Goal: Find specific page/section: Locate a particular part of the current website

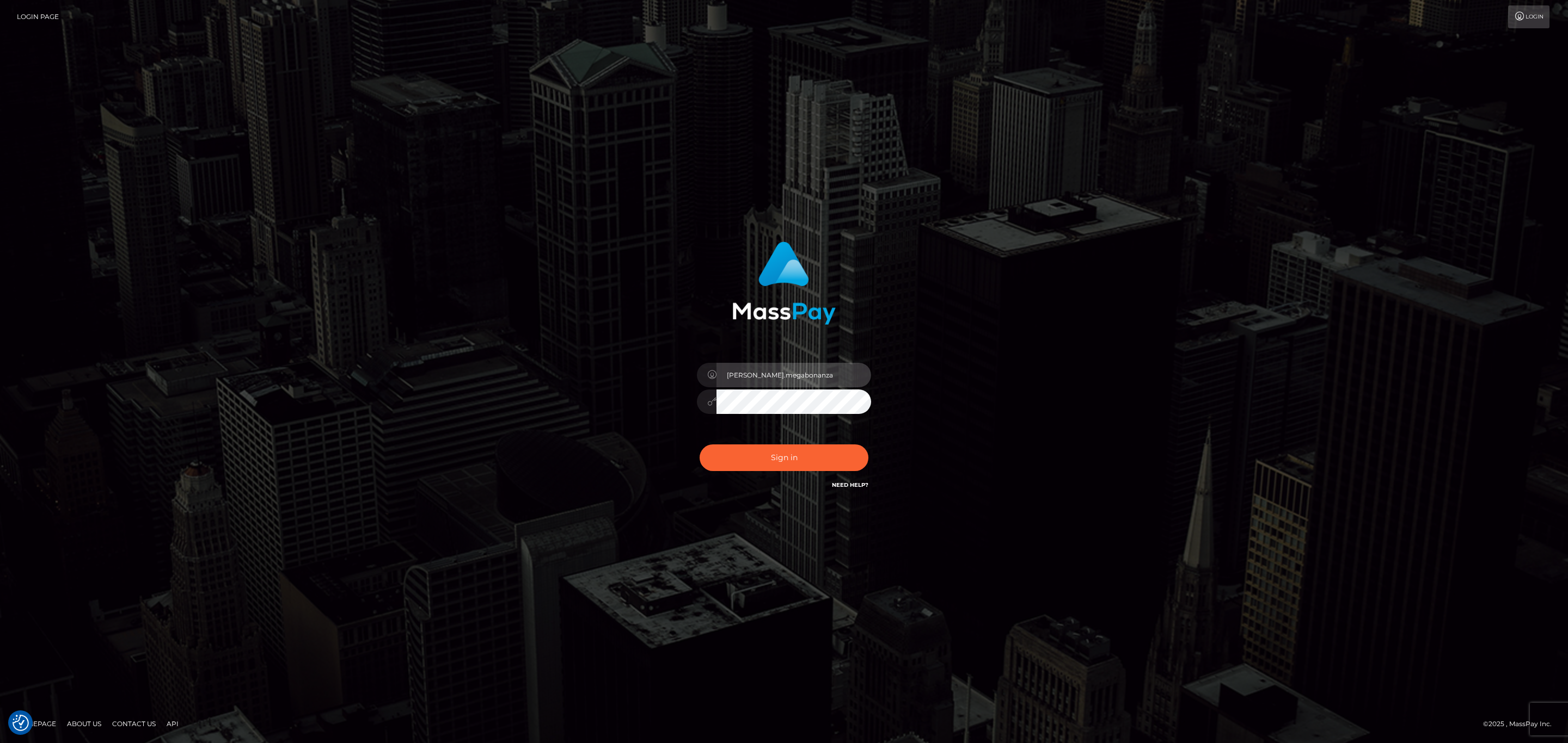
click at [751, 380] on input "sean.megabonanza" at bounding box center [793, 374] width 154 height 25
type input "SeanP.spree"
click at [732, 450] on button "Sign in" at bounding box center [784, 457] width 169 height 26
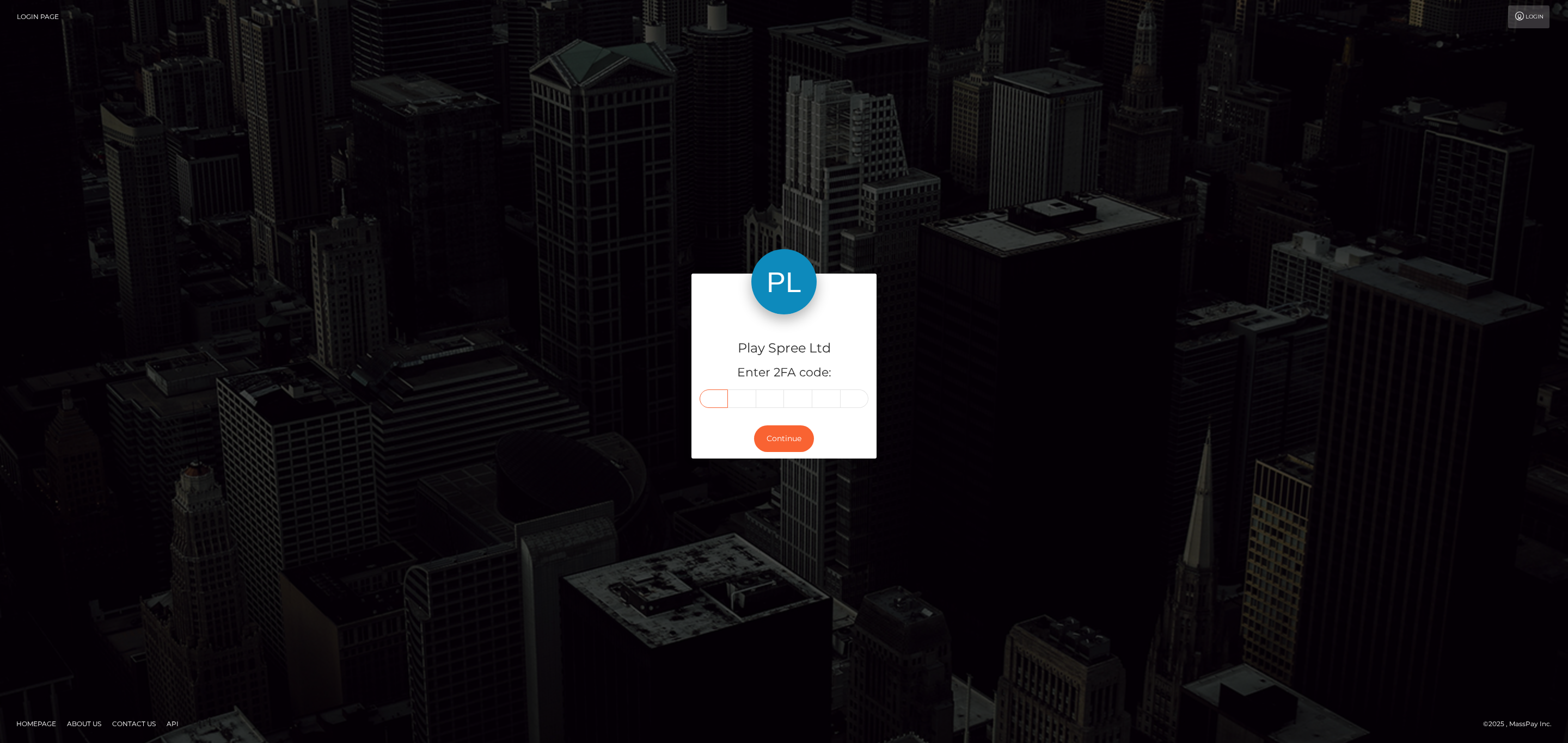
click at [712, 396] on input "text" at bounding box center [714, 399] width 28 height 19
paste input "1"
type input "1"
type input "8"
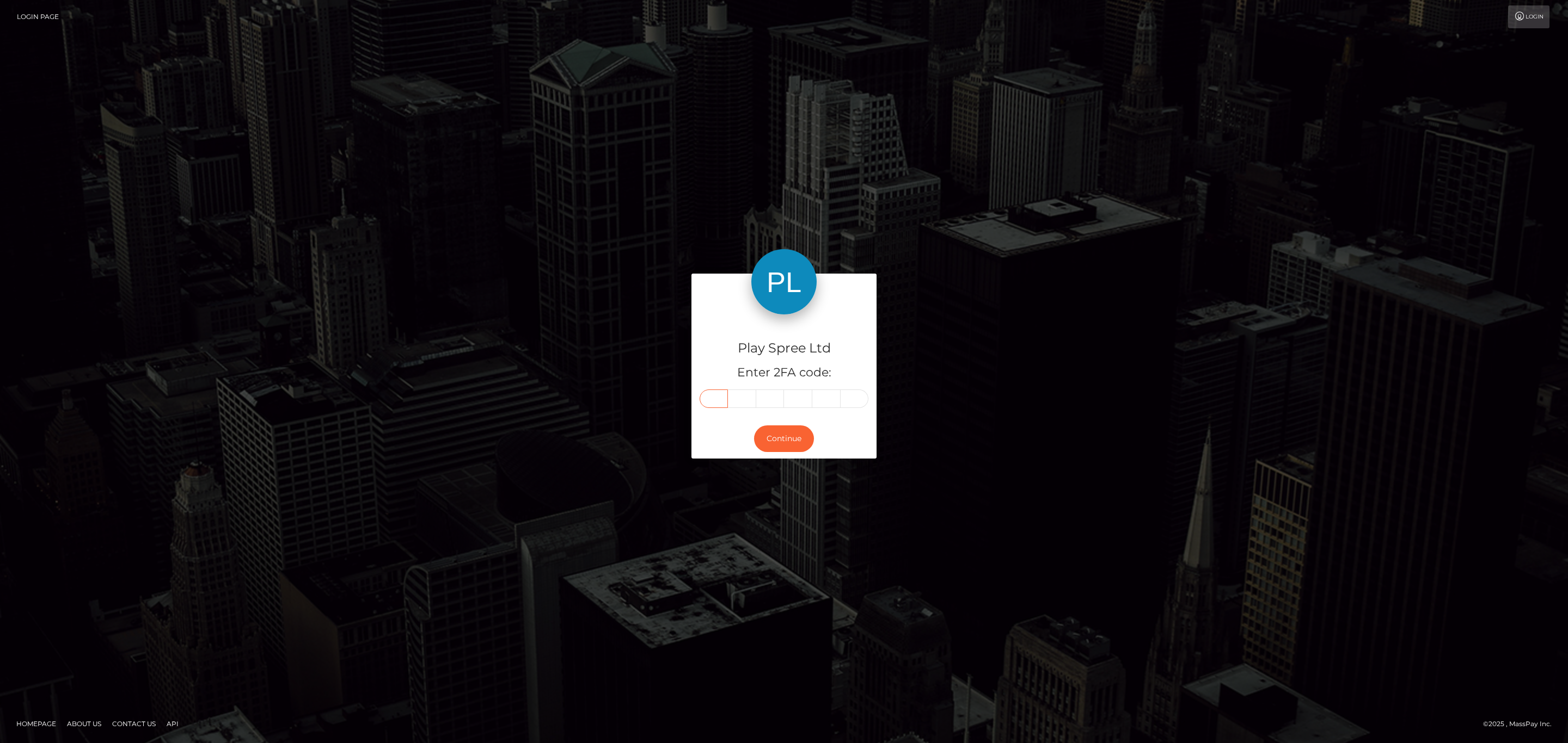
type input "8"
type input "4"
type input "8"
drag, startPoint x: 708, startPoint y: 193, endPoint x: 912, endPoint y: 206, distance: 204.4
drag, startPoint x: 869, startPoint y: 240, endPoint x: 953, endPoint y: 246, distance: 84.2
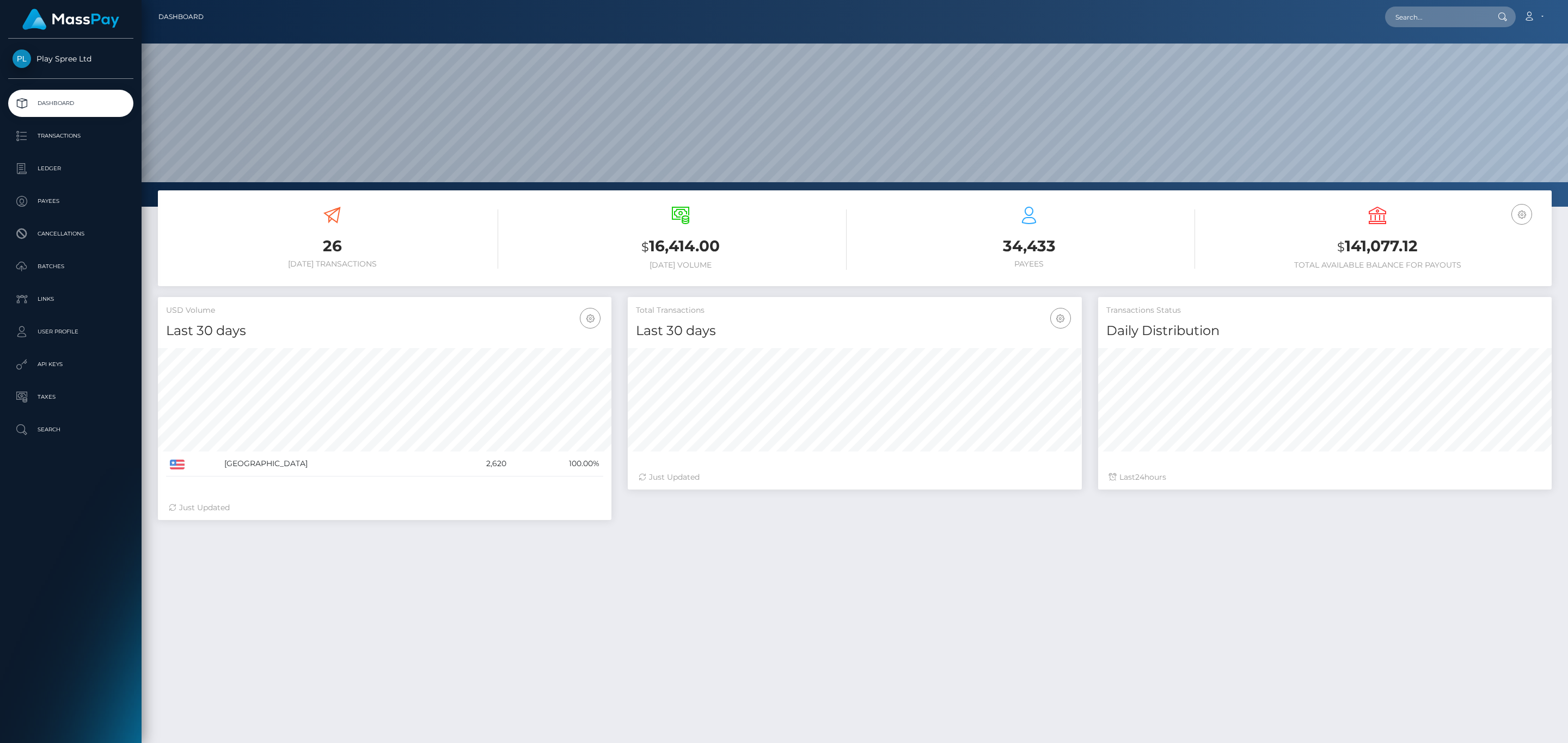
scroll to position [193, 453]
click at [1462, 15] on input "text" at bounding box center [1437, 17] width 102 height 20
paste input "b365f824-3857-48bc-b008-39aa1b48fc55-B"
type input "b365f824-3857-48bc-b008-39aa1b48fc55-B"
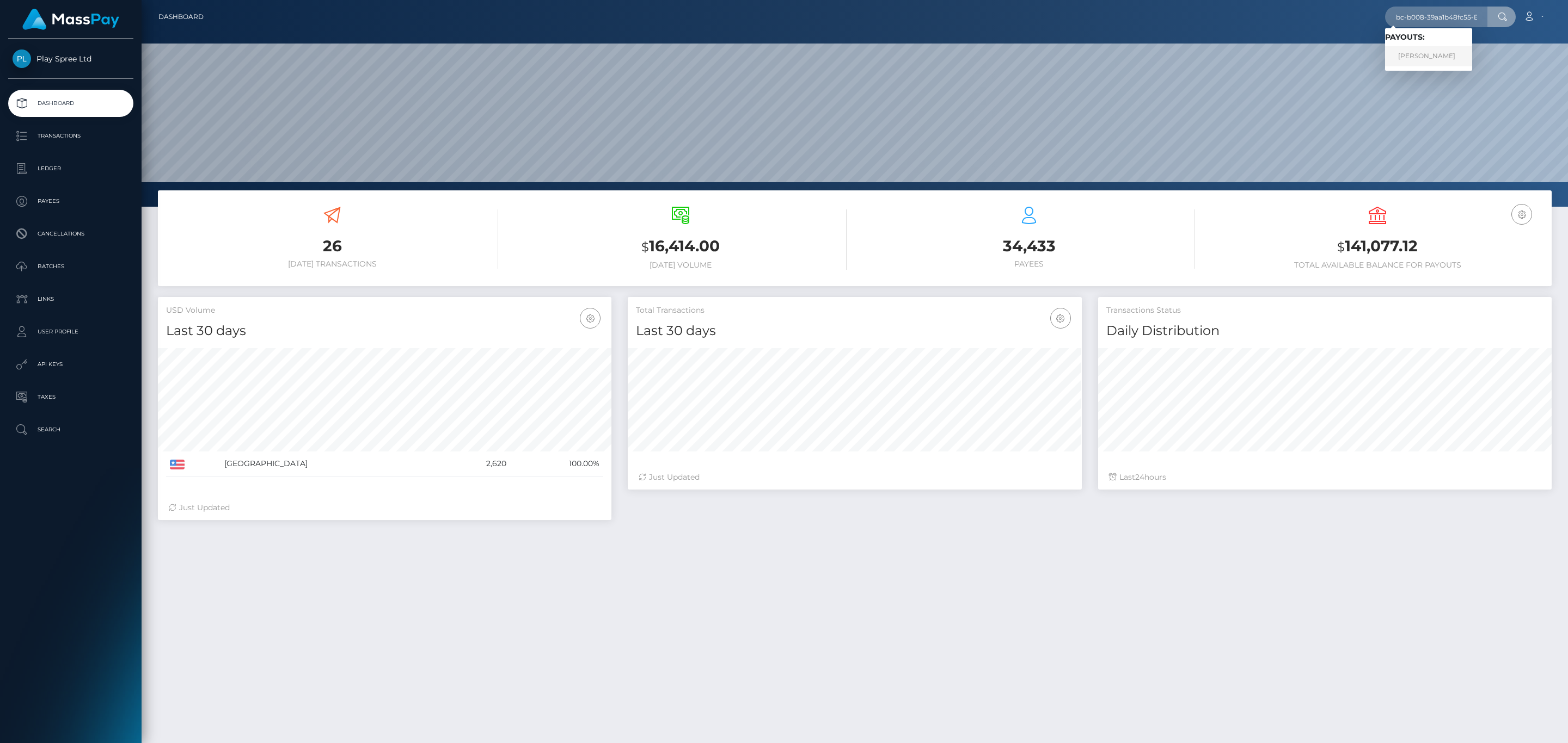
scroll to position [0, 0]
click at [1459, 52] on link "CINDY RENEE GEORGE" at bounding box center [1429, 56] width 87 height 20
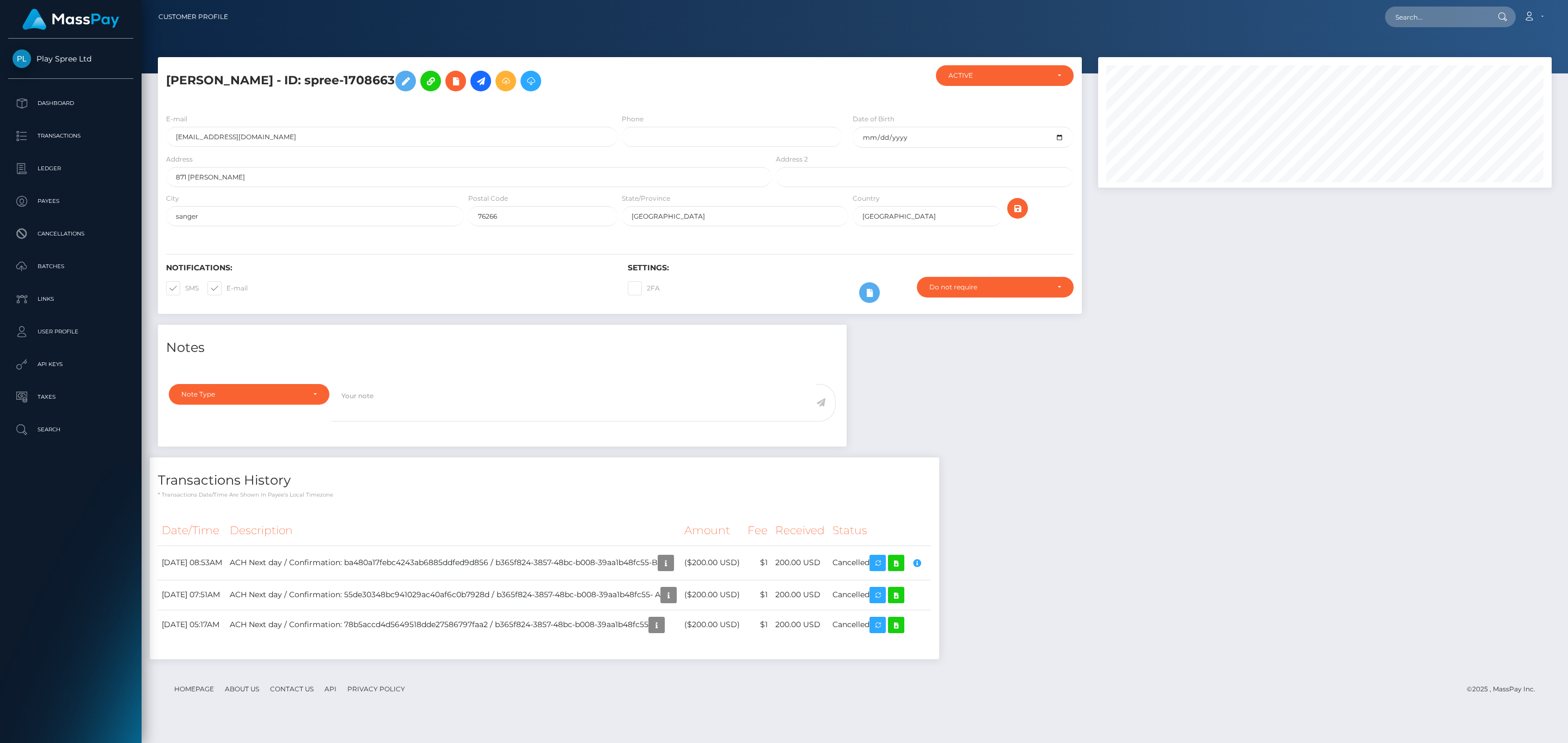
click at [1111, 427] on div "Notes Note Type Compliance Clear Compliance General Note Type" at bounding box center [854, 497] width 1410 height 345
click at [673, 566] on icon "button" at bounding box center [665, 563] width 13 height 14
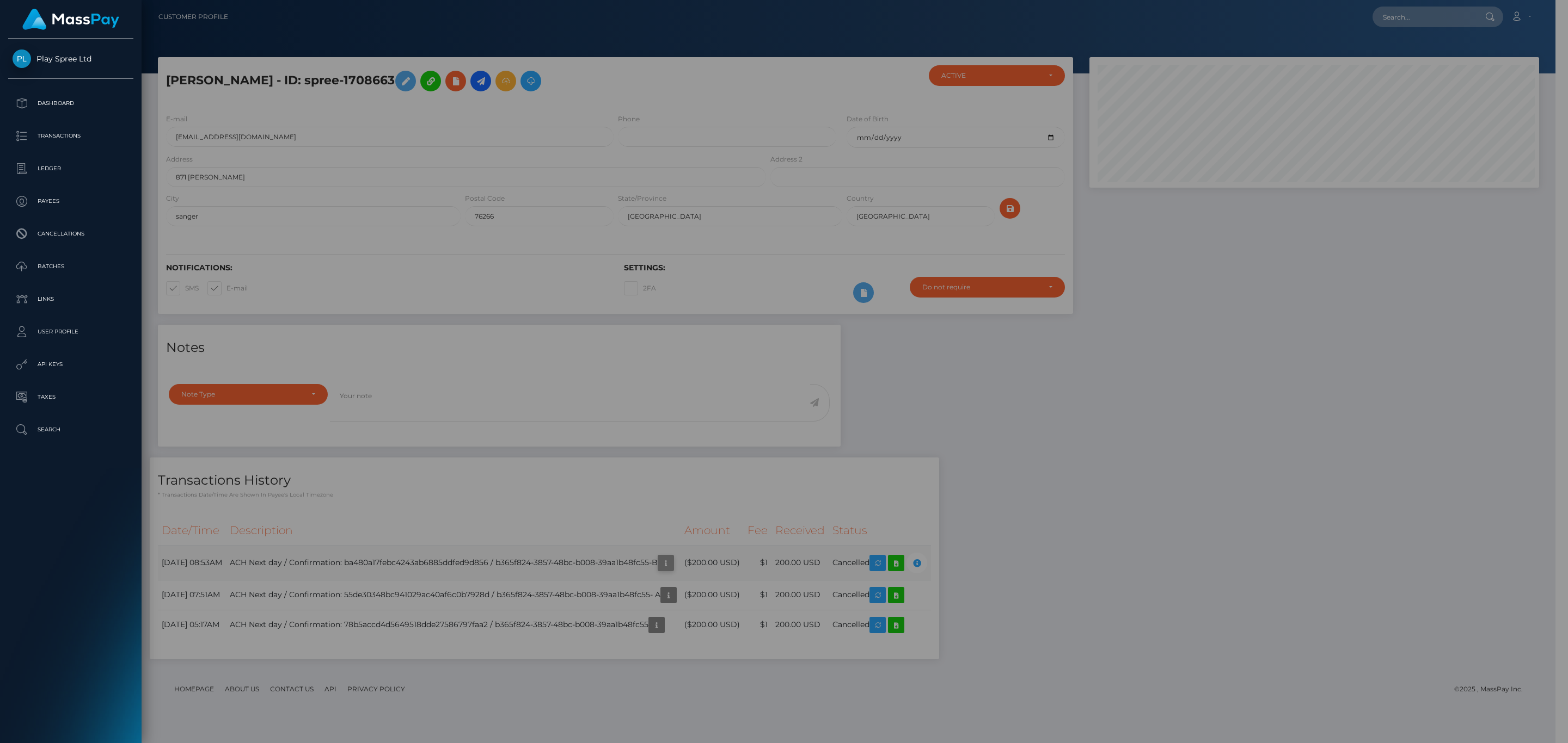
scroll to position [543937, 543952]
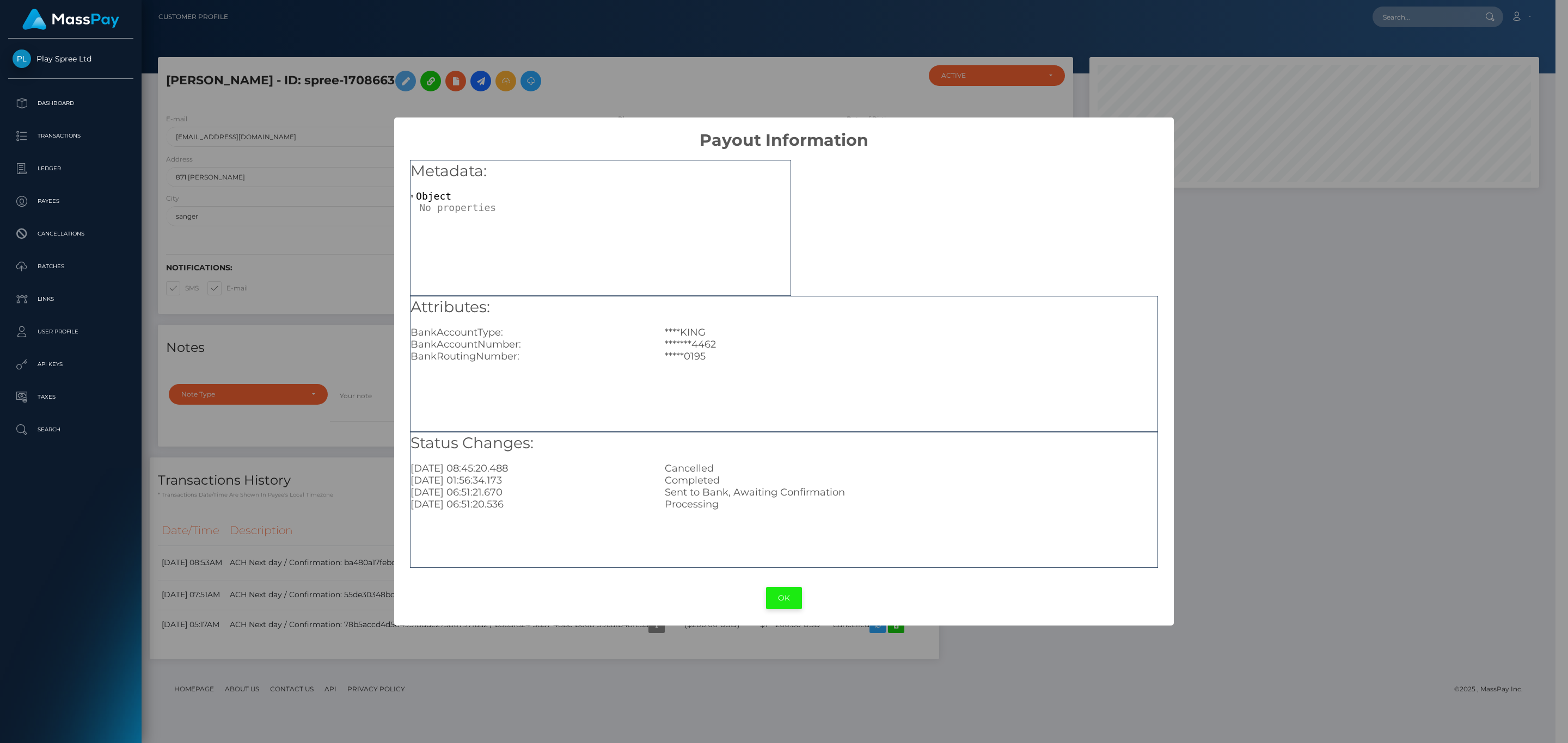
click at [781, 595] on button "OK" at bounding box center [784, 598] width 36 height 22
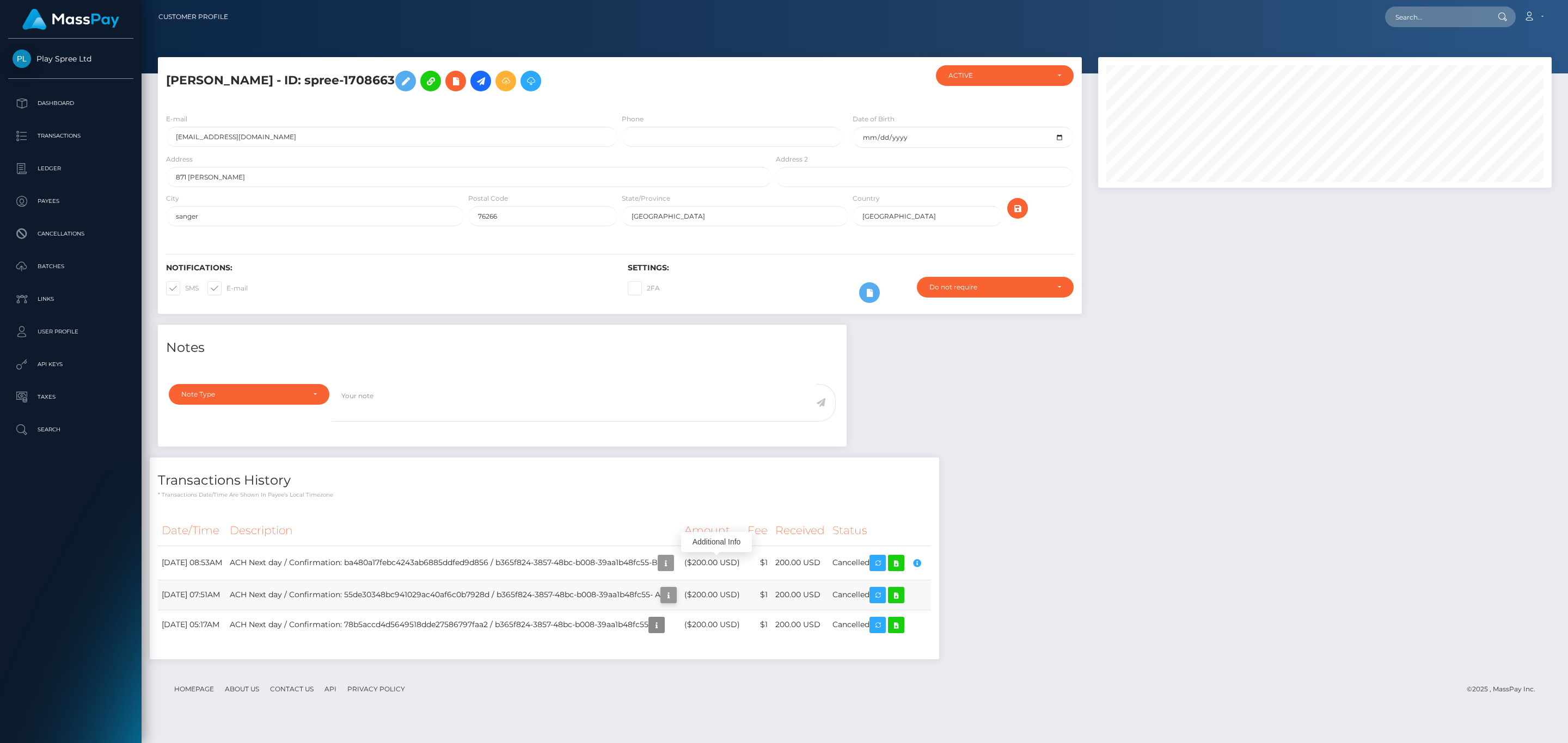
scroll to position [131, 453]
click at [675, 596] on icon "button" at bounding box center [668, 595] width 13 height 14
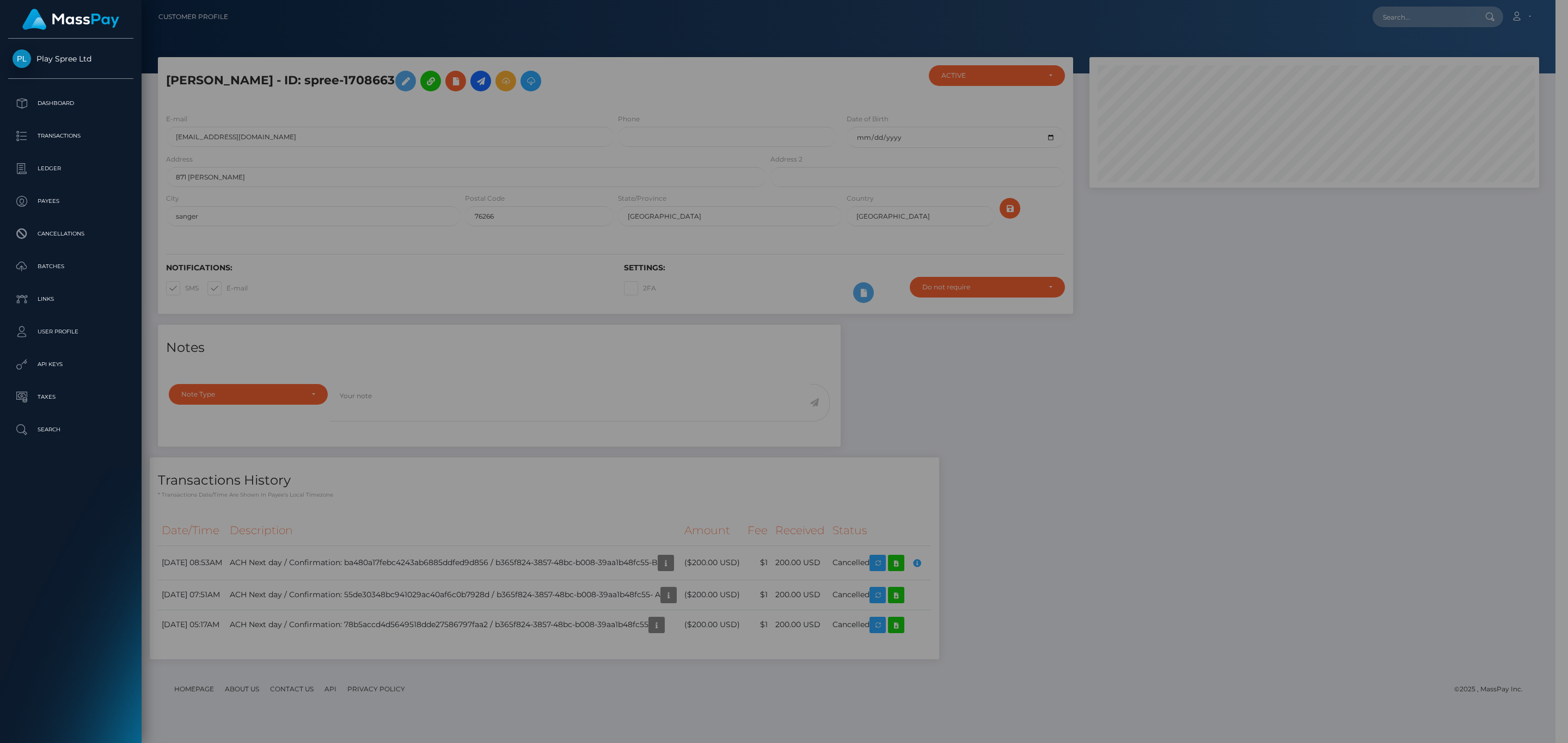
scroll to position [543937, 543952]
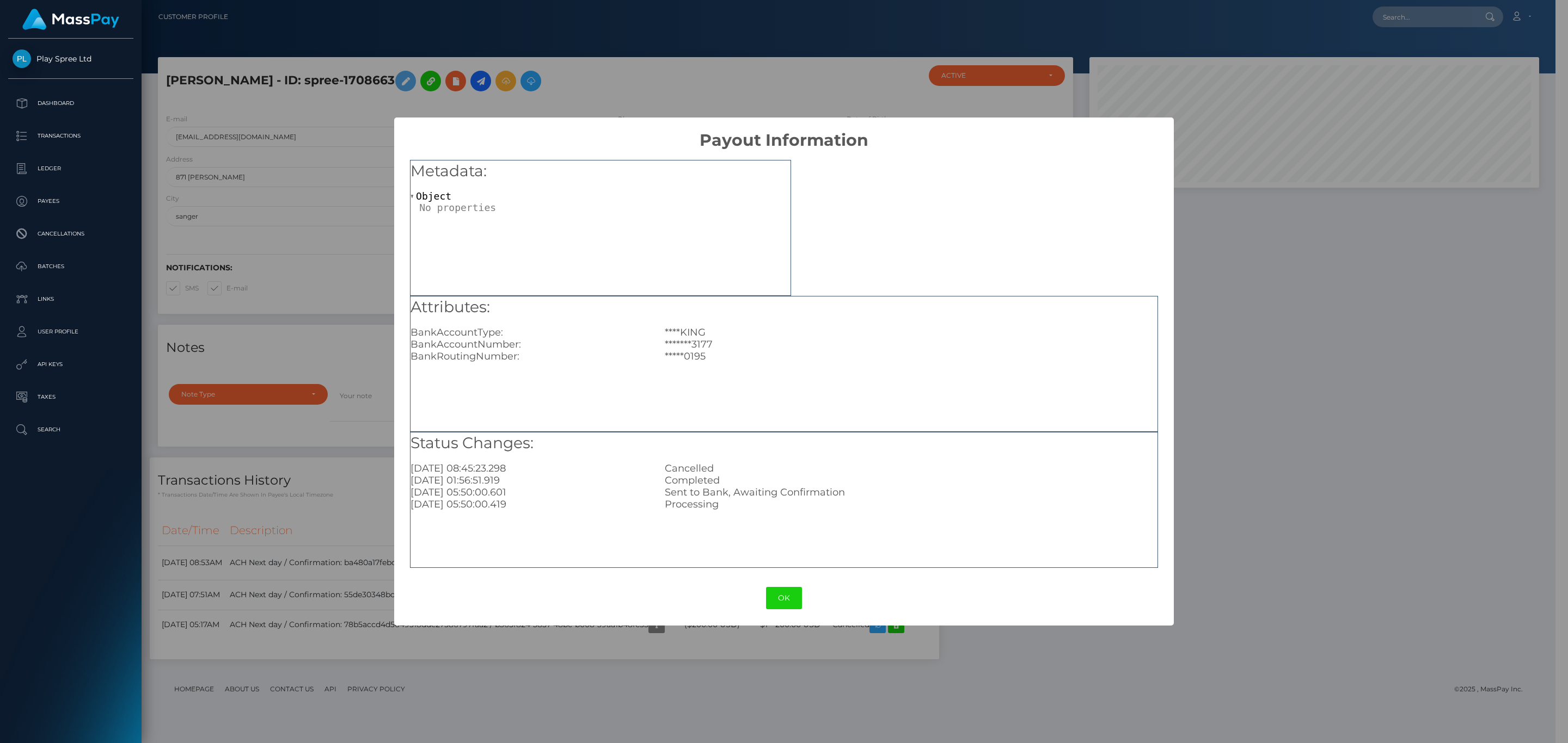
drag, startPoint x: 890, startPoint y: 375, endPoint x: 978, endPoint y: 375, distance: 88.0
click at [775, 597] on button "OK" at bounding box center [784, 598] width 36 height 22
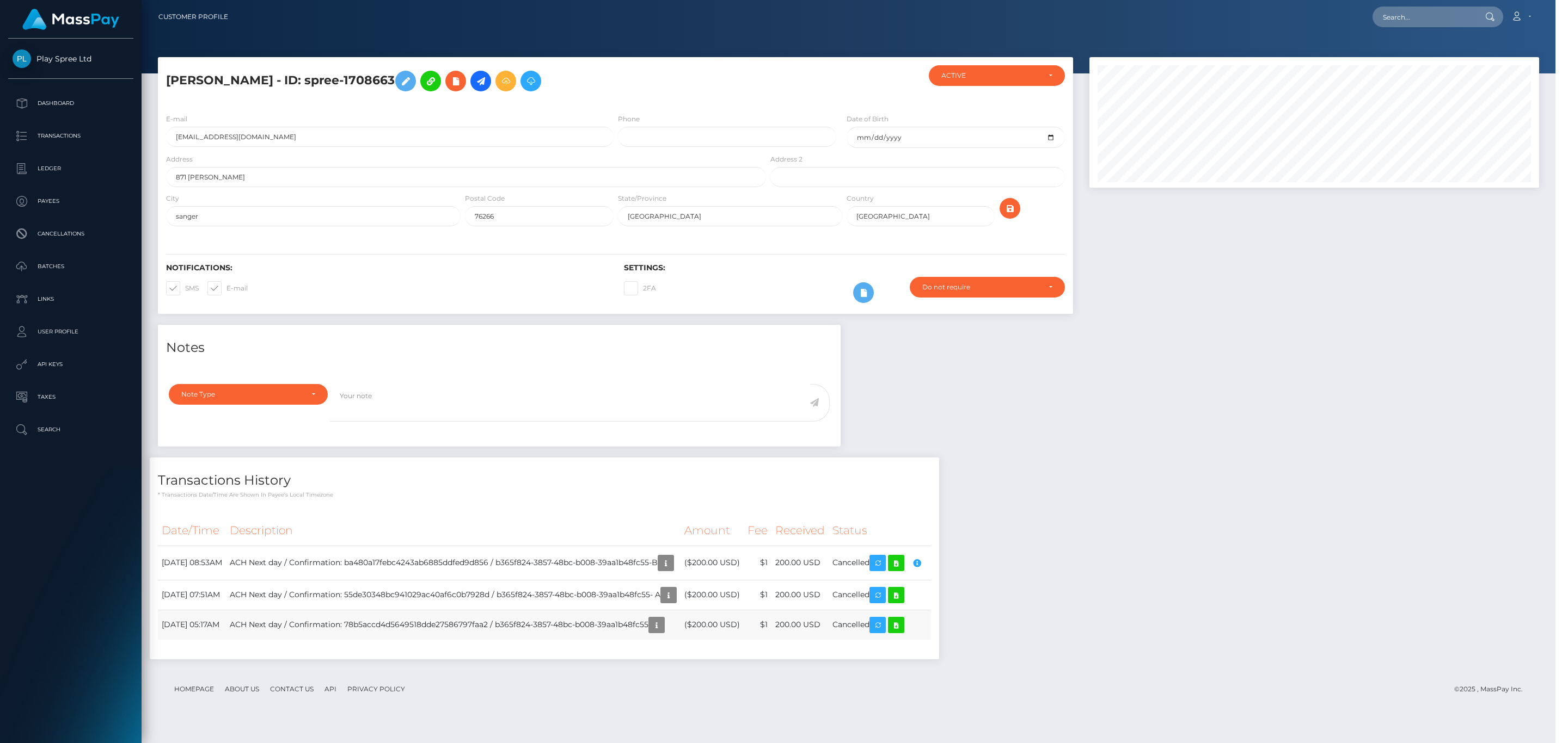
scroll to position [543937, 543947]
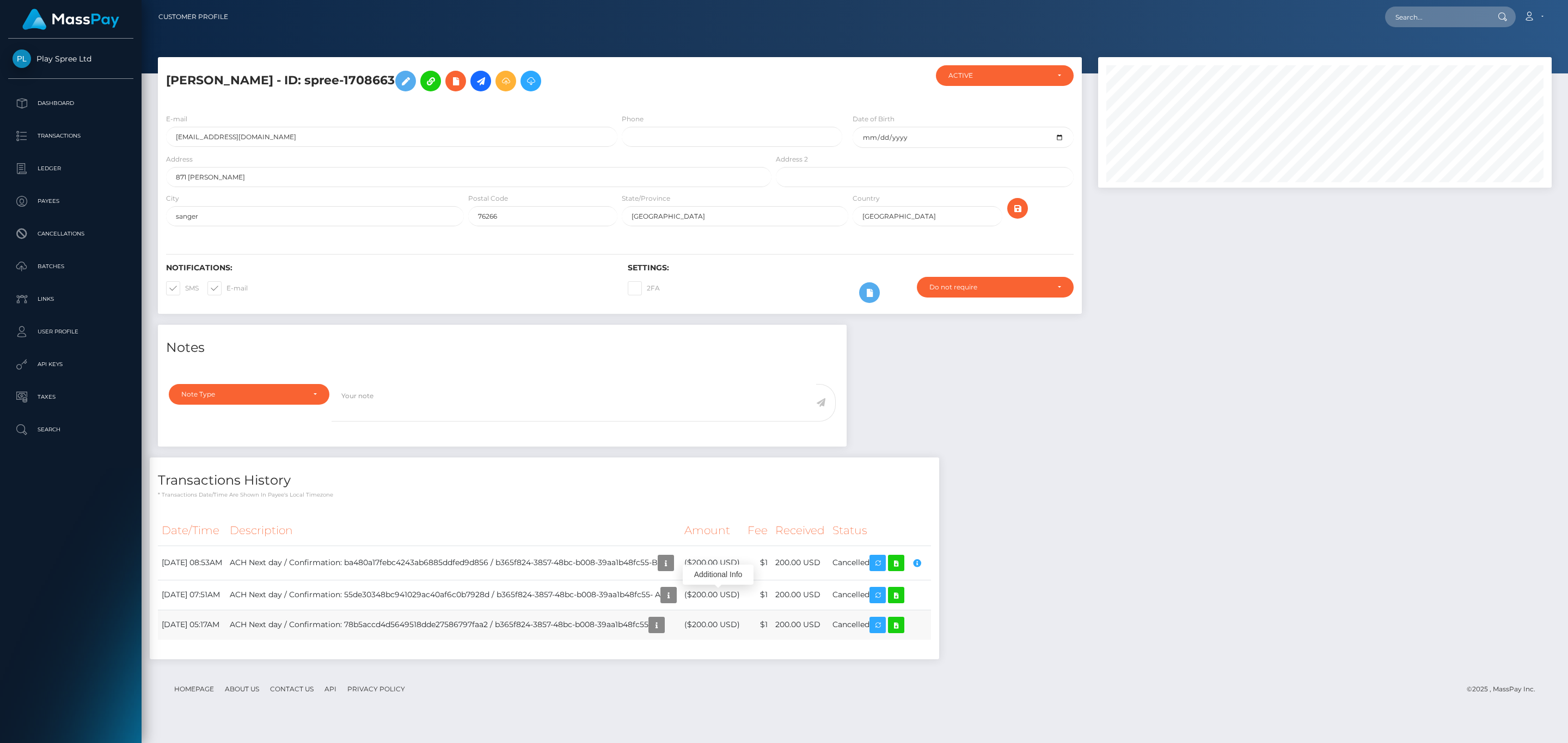
click at [680, 630] on td "ACH Next day / Confirmation: 78b5accd4d5649518dde27586797faa2 / b365f824-3857-4…" at bounding box center [453, 624] width 455 height 30
click at [663, 630] on icon "button" at bounding box center [656, 625] width 13 height 14
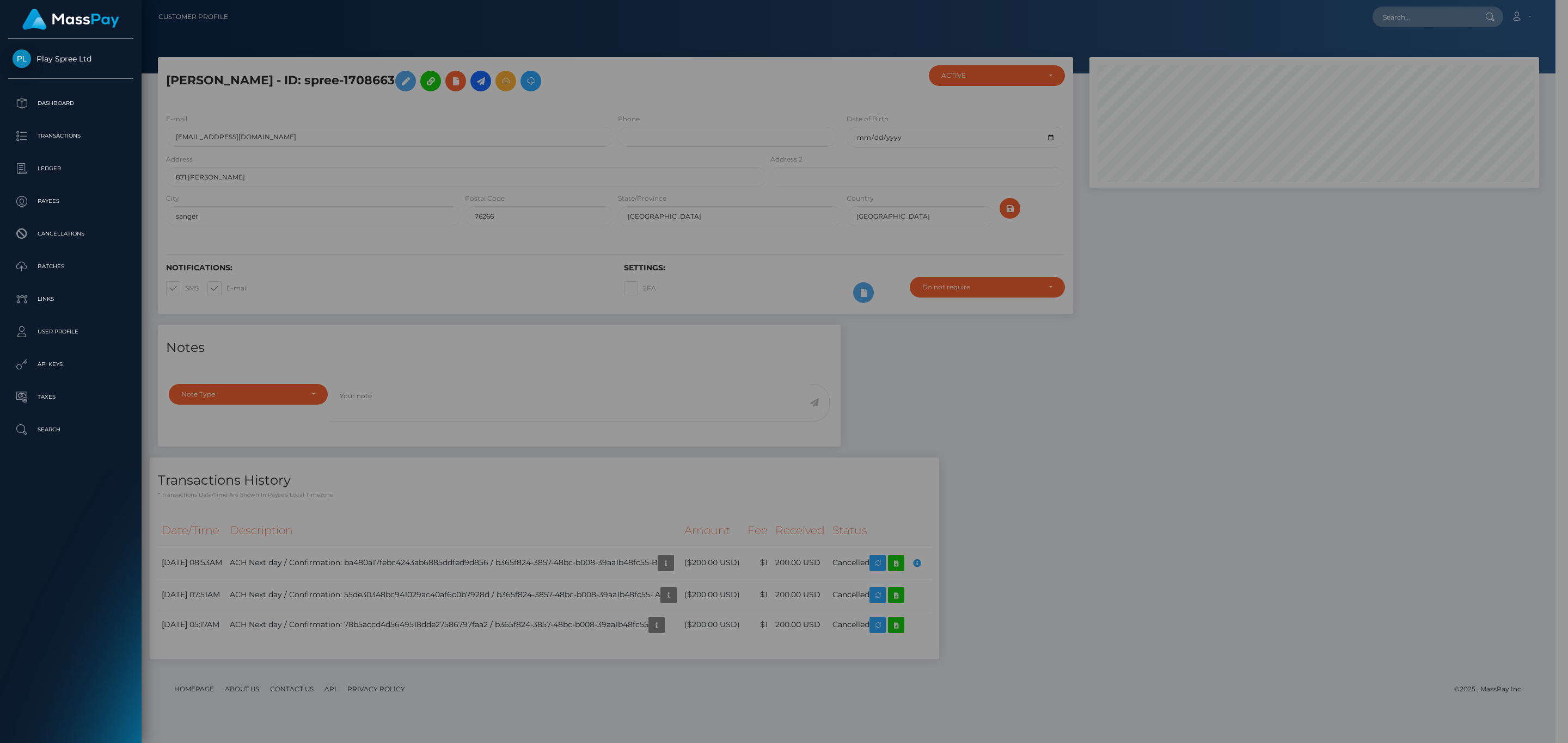
scroll to position [543937, 543952]
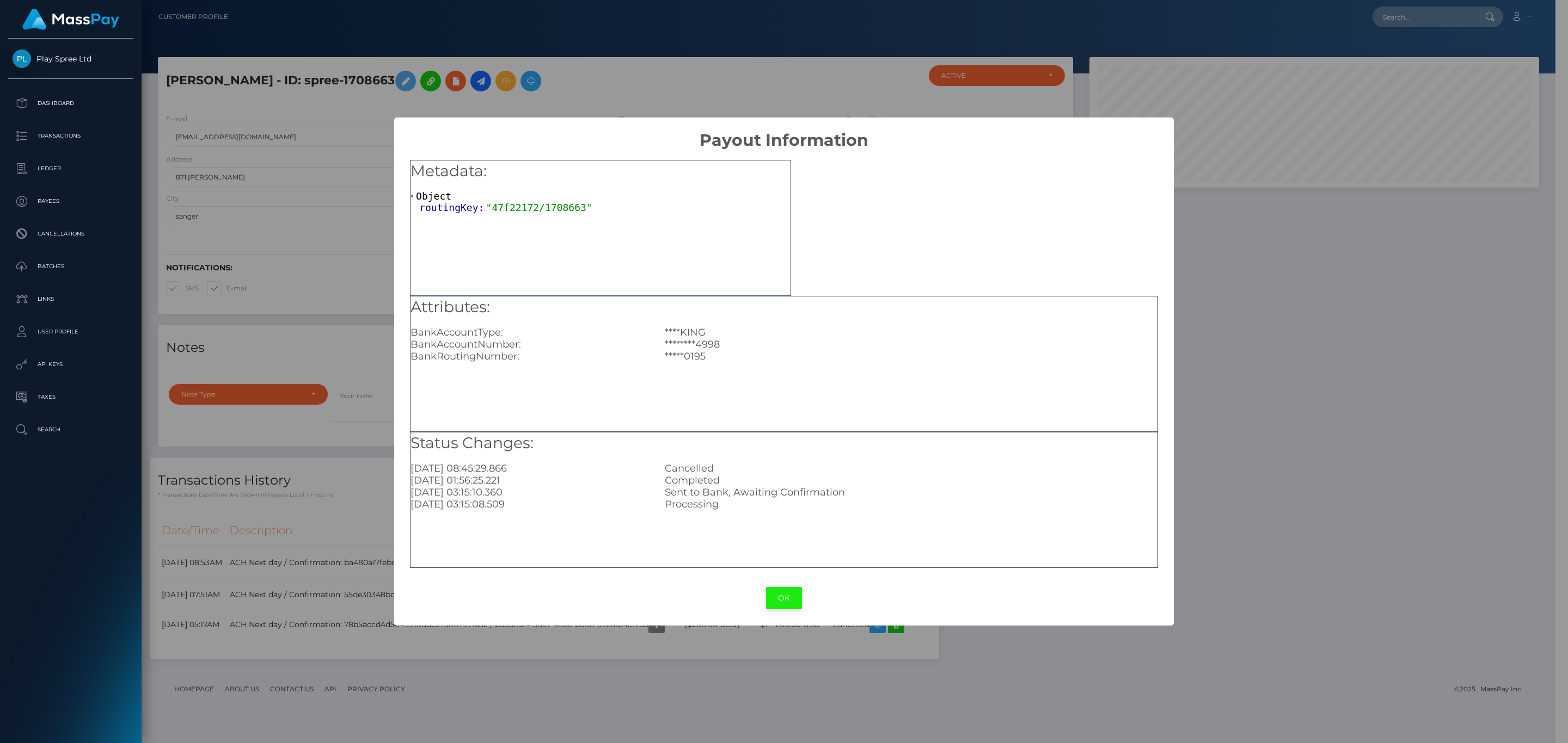
click at [788, 594] on button "OK" at bounding box center [784, 598] width 36 height 22
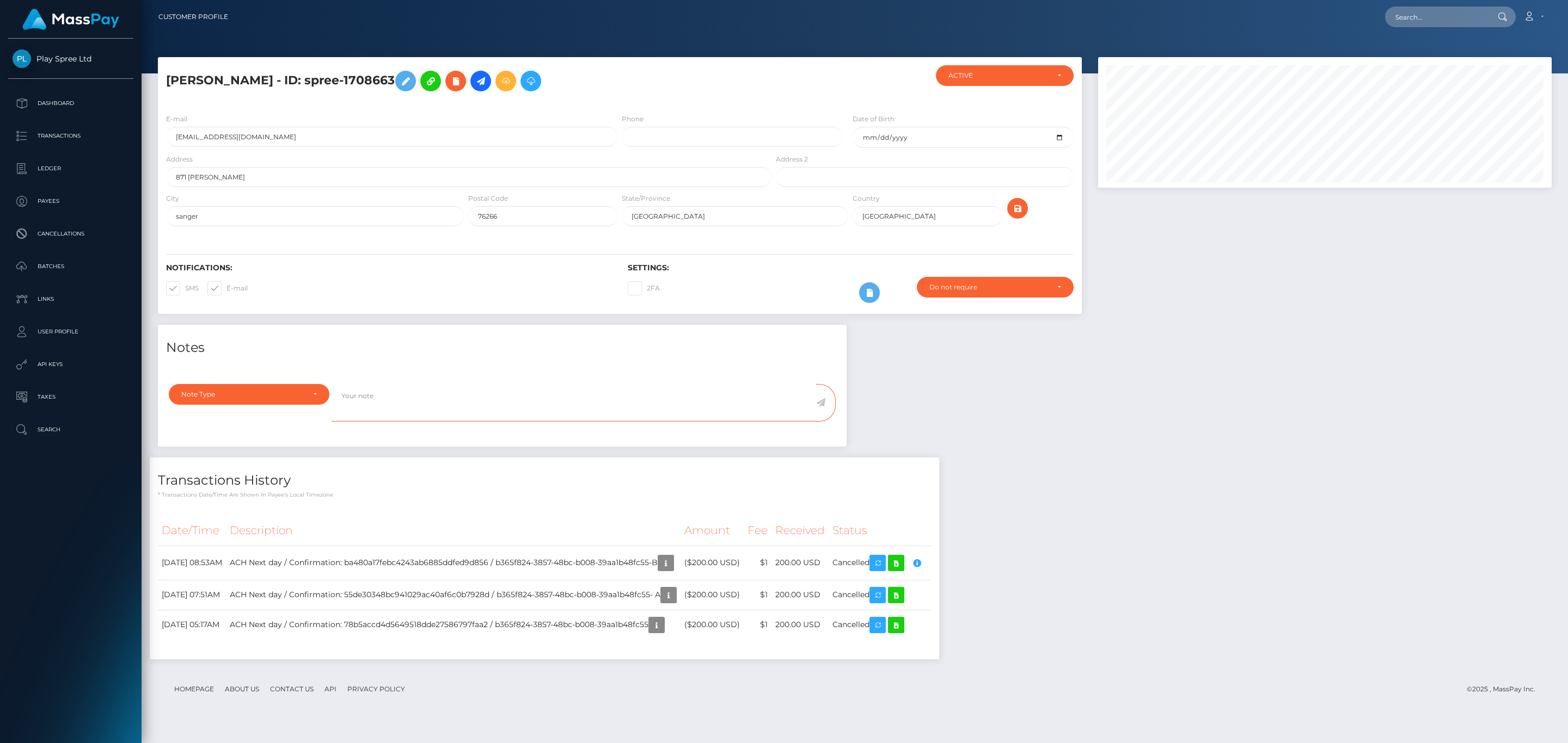
scroll to position [131, 453]
drag, startPoint x: 807, startPoint y: 417, endPoint x: 819, endPoint y: 418, distance: 12.0
click at [673, 564] on icon "button" at bounding box center [665, 563] width 13 height 14
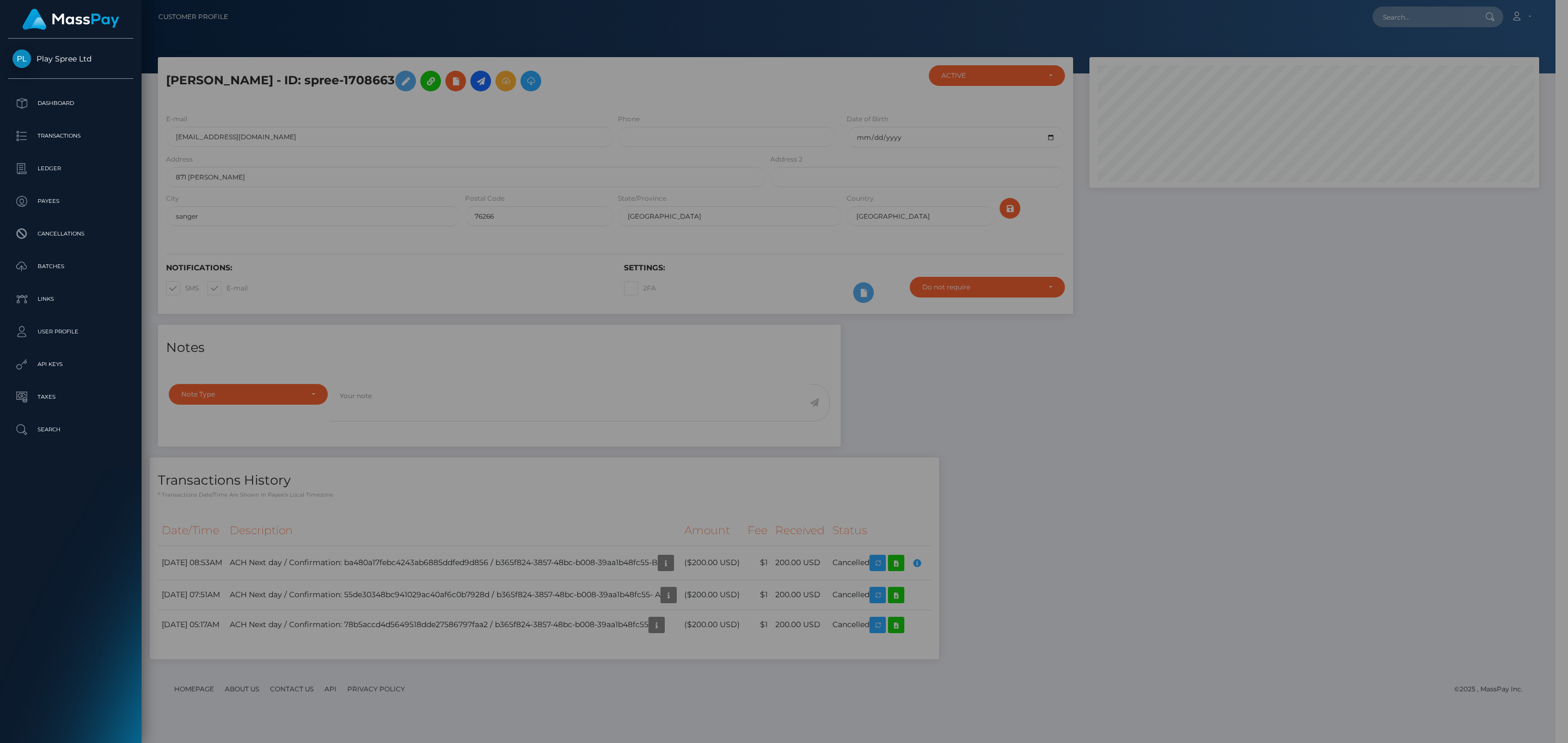
scroll to position [543937, 543952]
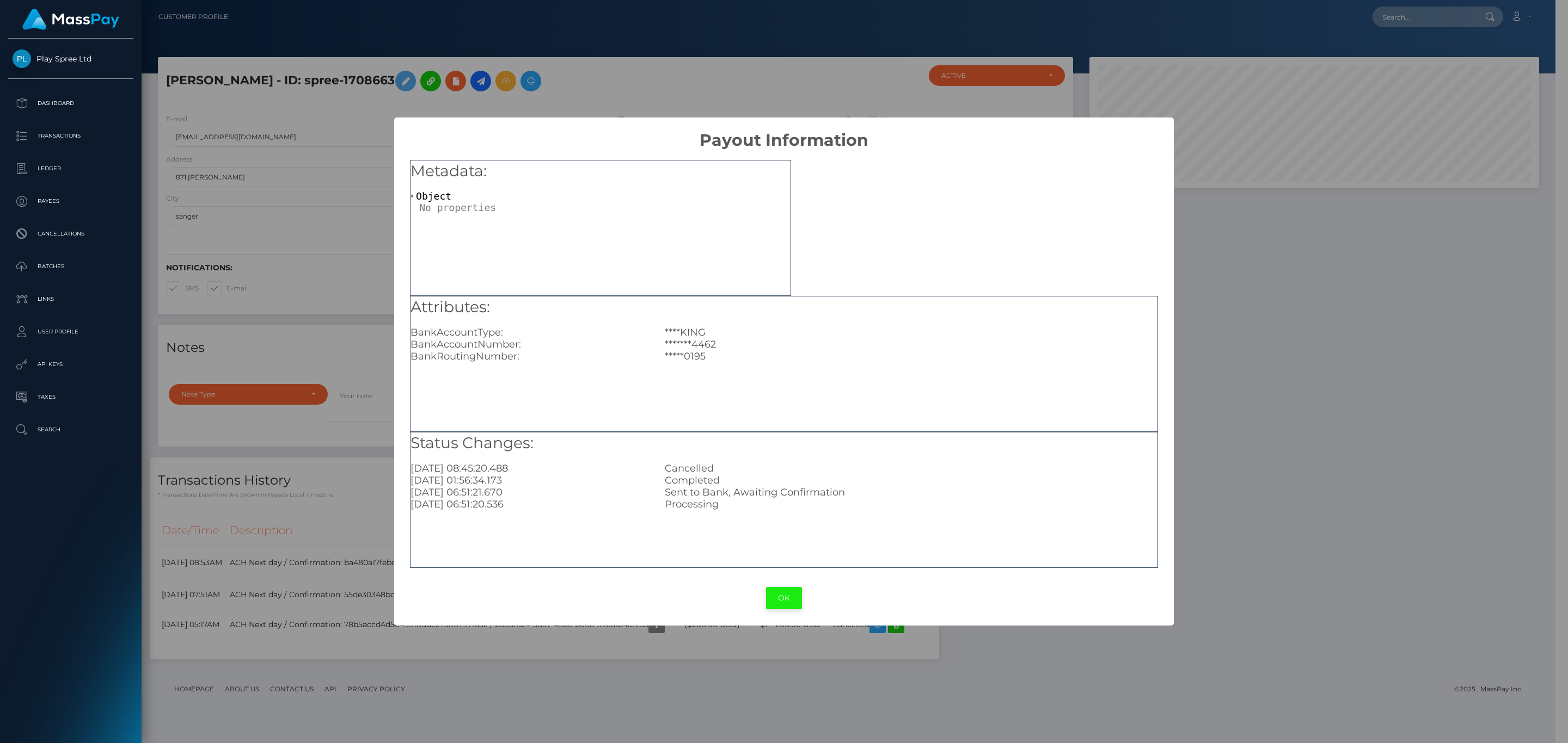
click at [783, 596] on button "OK" at bounding box center [784, 598] width 36 height 22
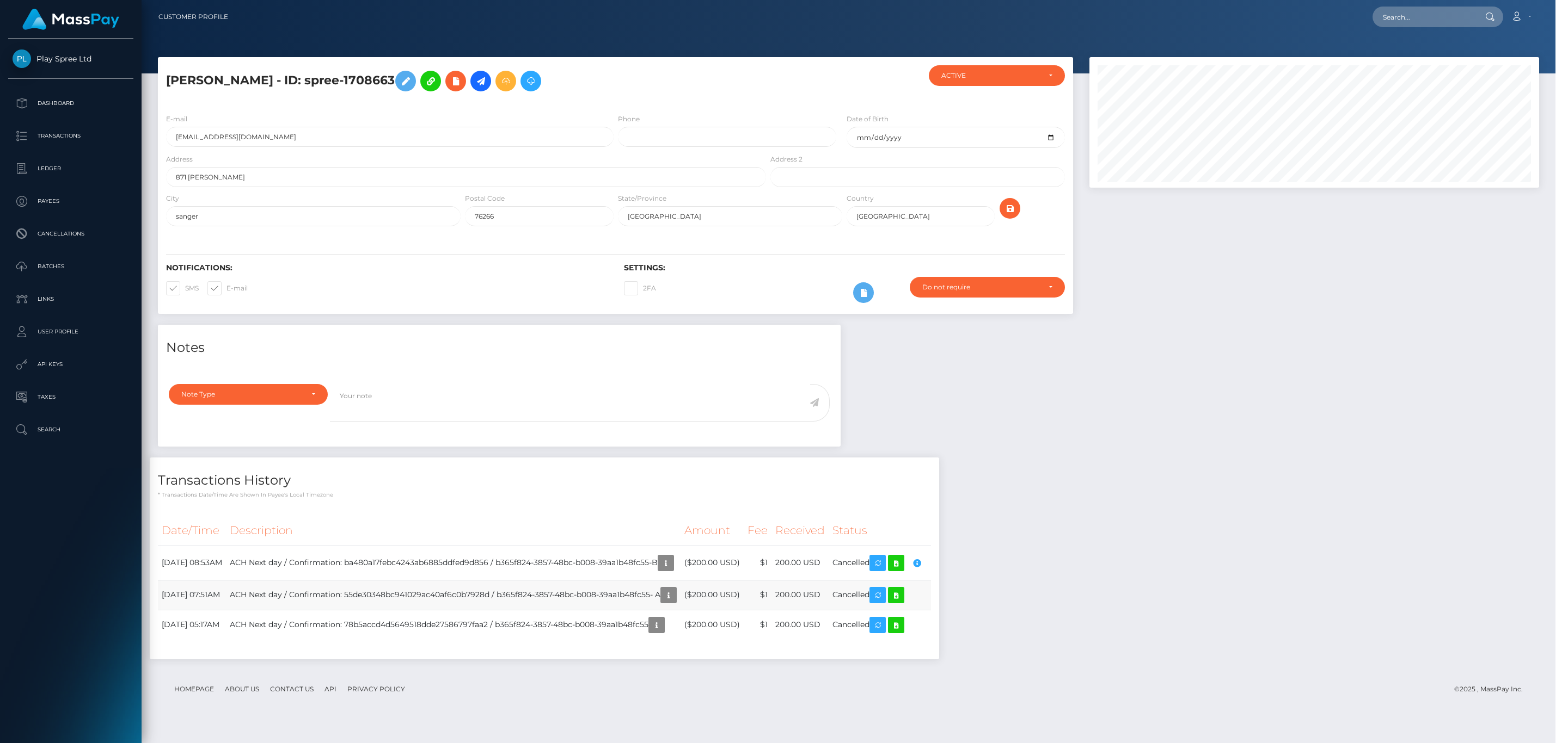
scroll to position [131, 453]
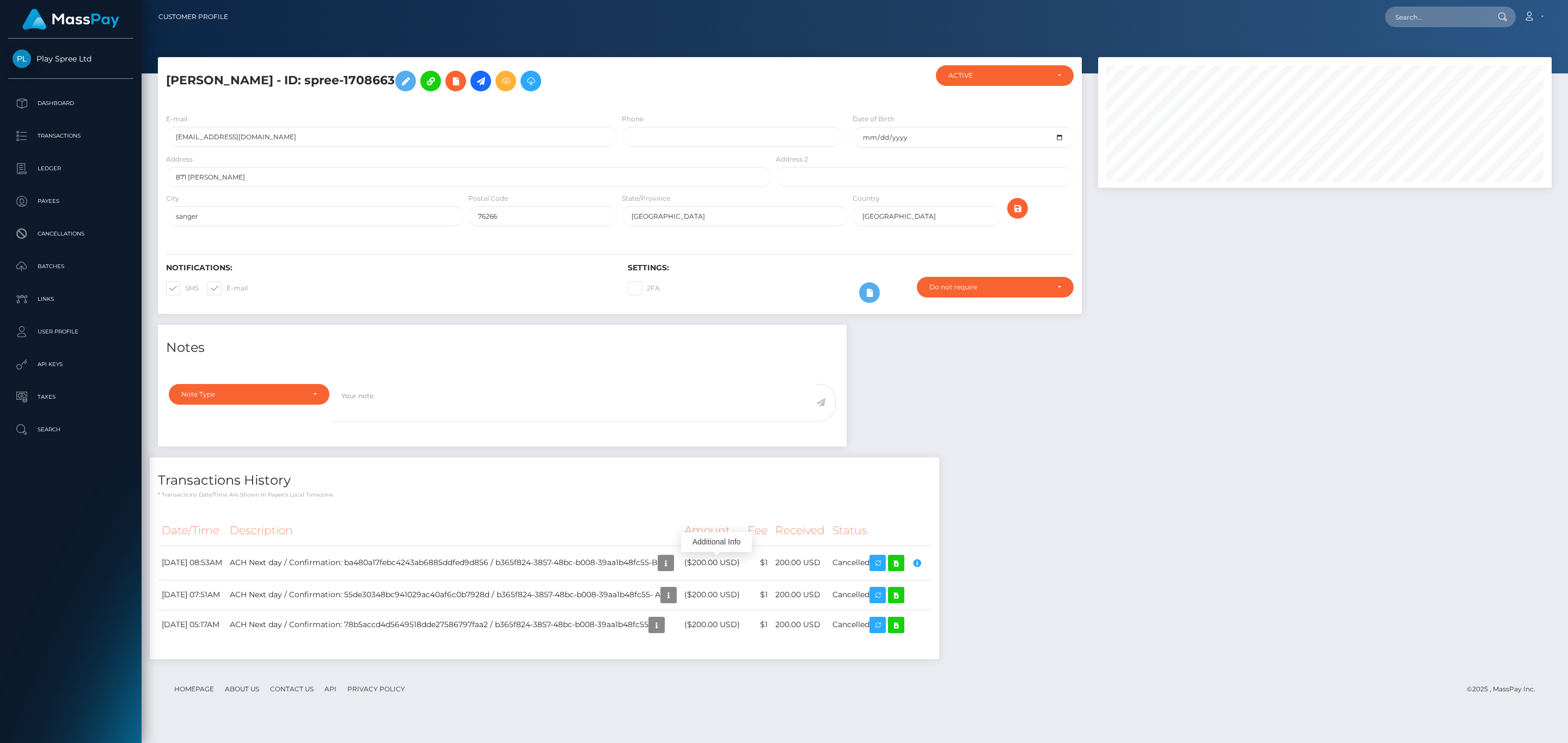
drag, startPoint x: 406, startPoint y: 100, endPoint x: 410, endPoint y: 91, distance: 9.8
click at [407, 100] on div "CINDY RENEE GEORGE - ID: spree-1708663" at bounding box center [465, 85] width 615 height 40
click at [411, 86] on h5 "CINDY RENEE GEORGE - ID: spree-1708663" at bounding box center [466, 81] width 599 height 32
copy h5 "1708663"
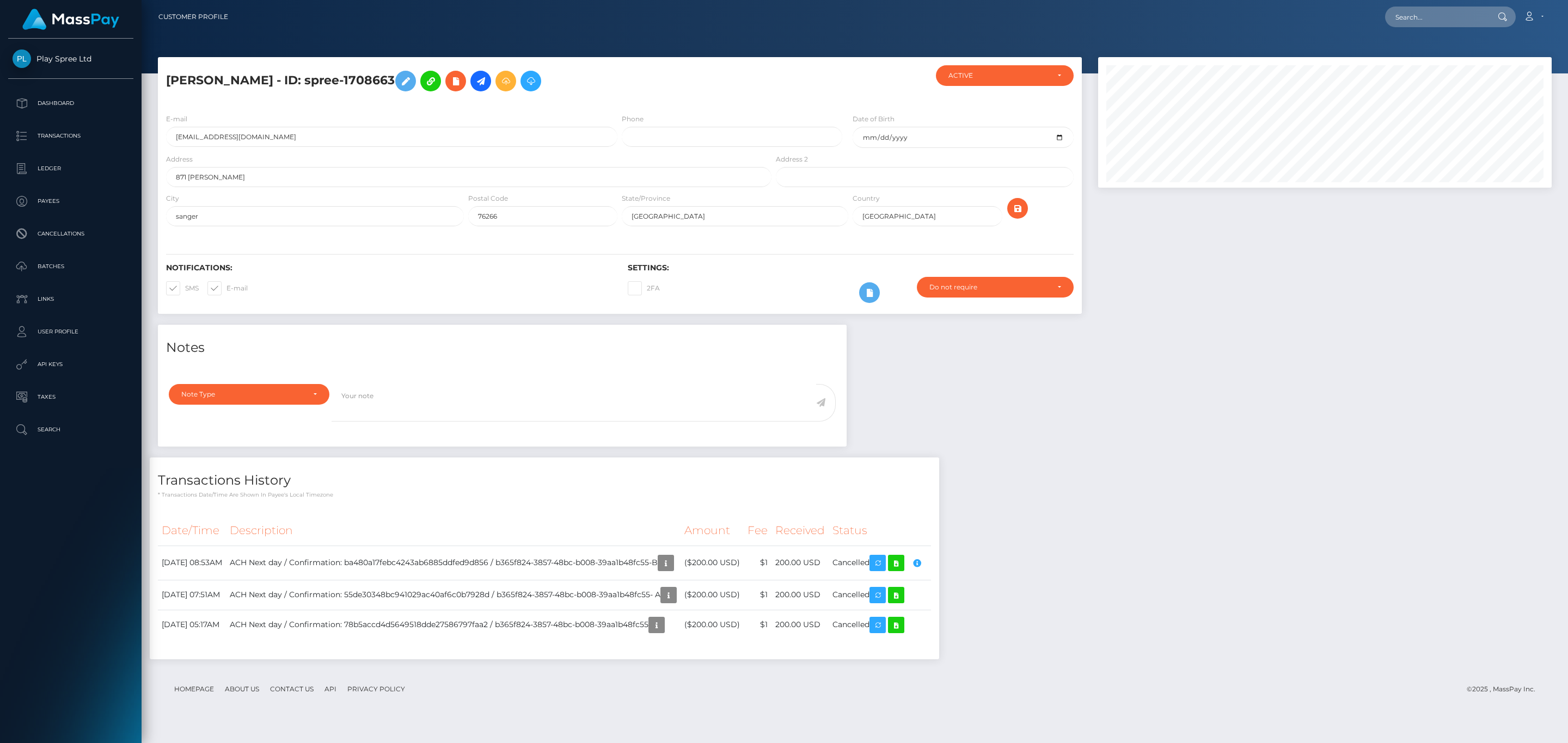
drag, startPoint x: 656, startPoint y: 380, endPoint x: 663, endPoint y: 392, distance: 13.9
click at [657, 380] on div "Note Type Compliance Clear Compliance General Note Type" at bounding box center [502, 412] width 689 height 69
click at [674, 556] on button "button" at bounding box center [665, 563] width 16 height 16
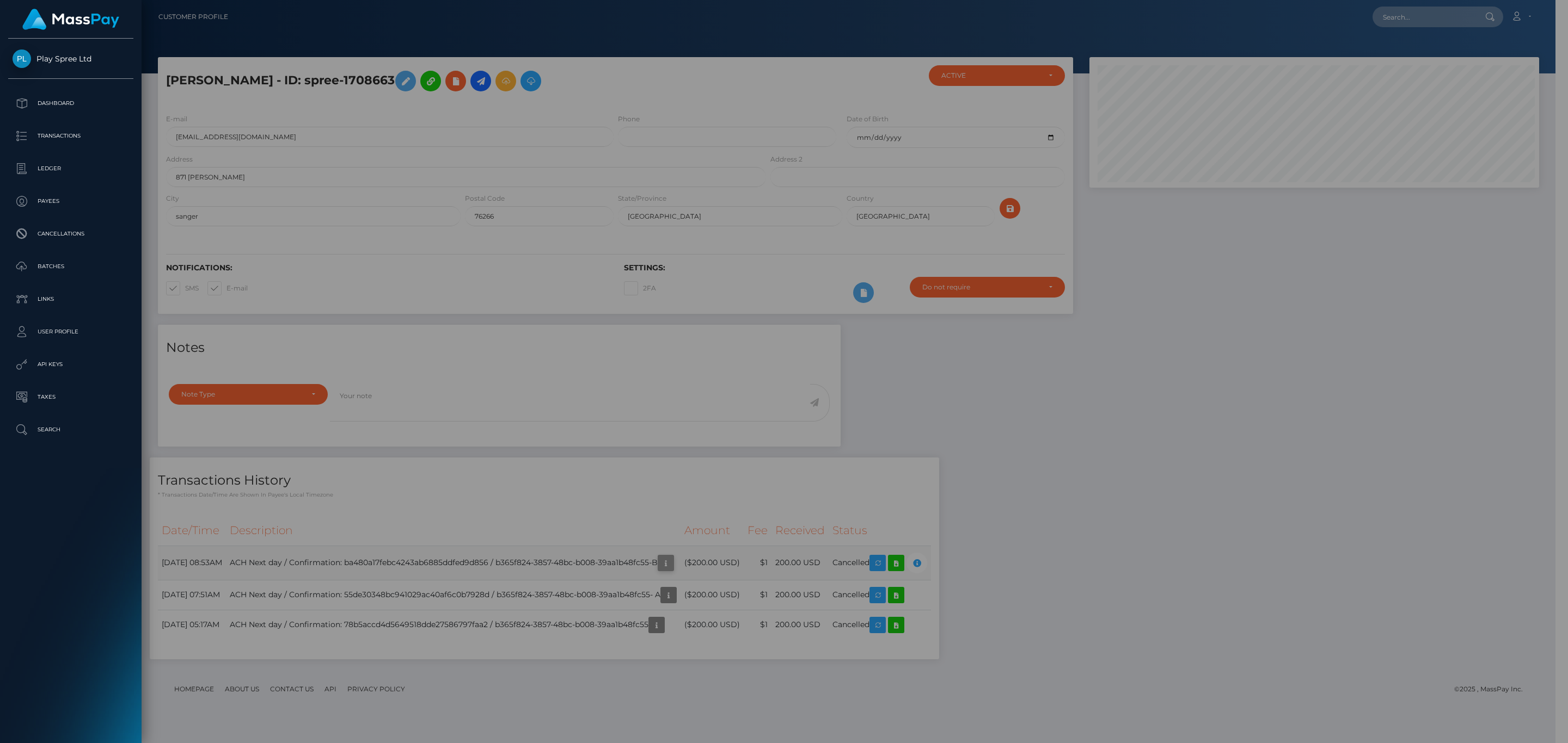
scroll to position [543937, 543952]
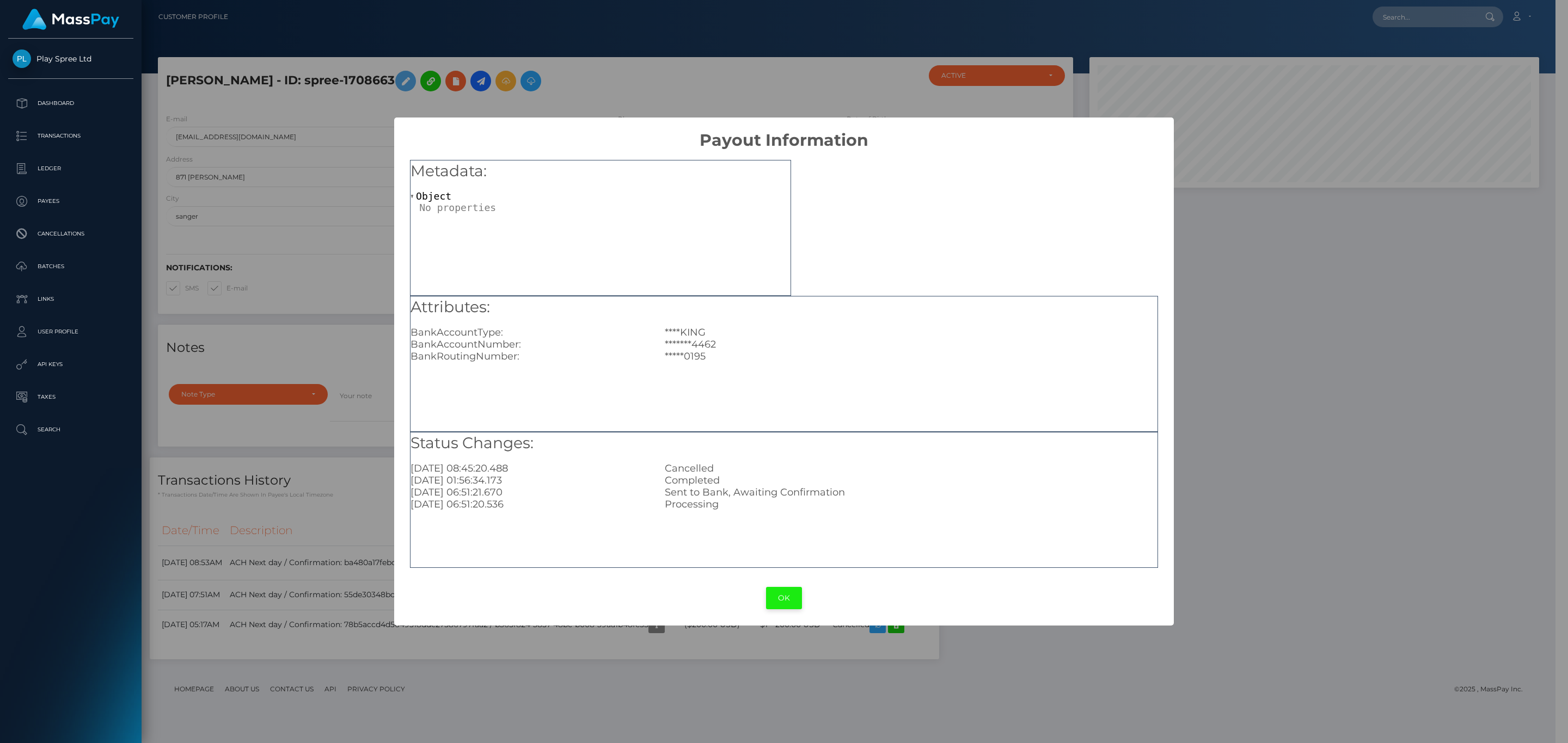
click at [778, 593] on button "OK" at bounding box center [784, 598] width 36 height 22
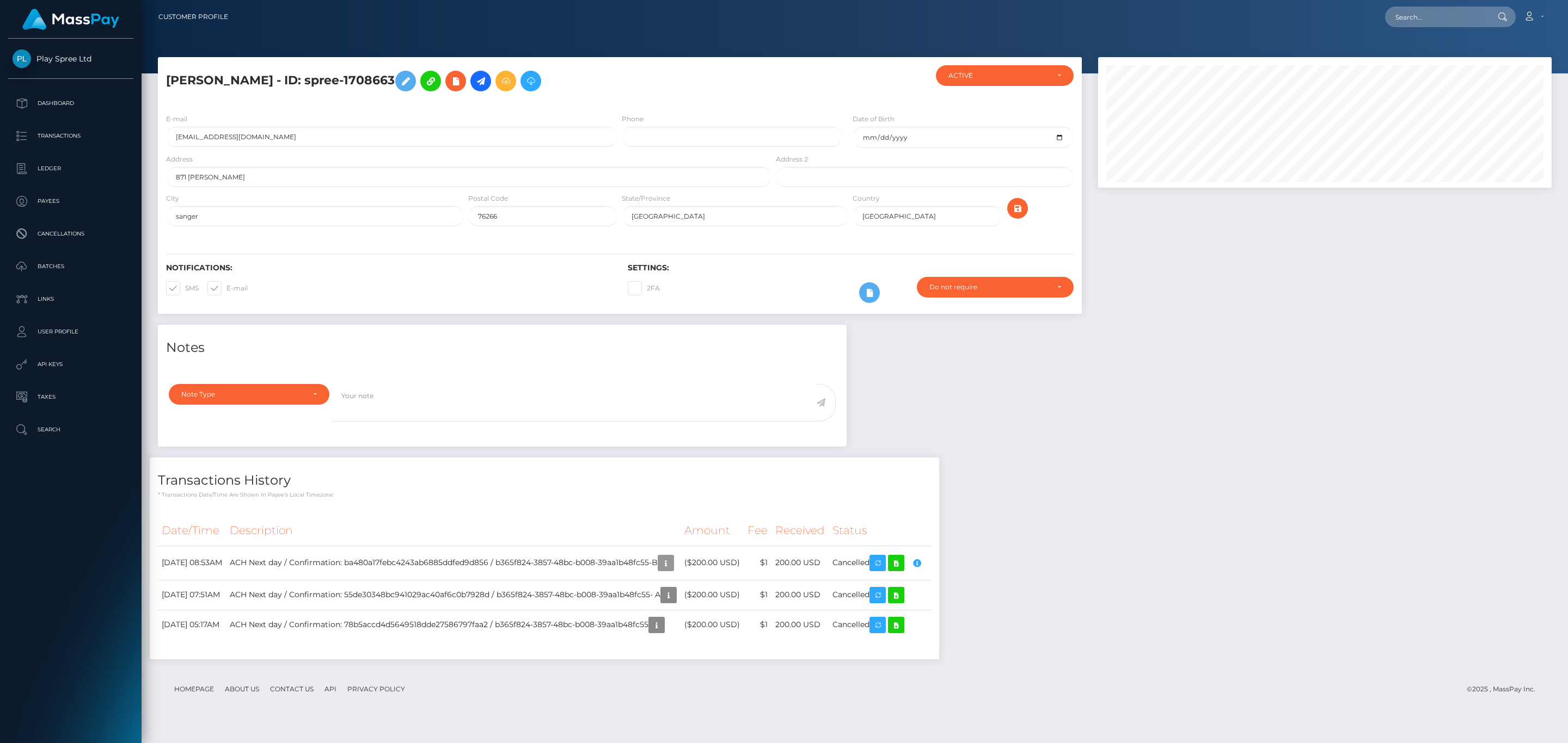
scroll to position [131, 453]
